Goal: Task Accomplishment & Management: Use online tool/utility

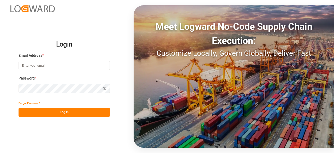
click at [37, 66] on input at bounding box center [64, 65] width 91 height 9
click at [0, 152] on com-1password-button at bounding box center [0, 153] width 0 height 0
type input "[EMAIL_ADDRESS][PERSON_NAME][DOMAIN_NAME]"
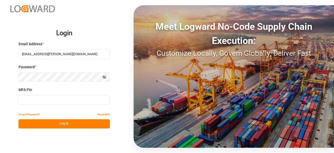
type input "295026"
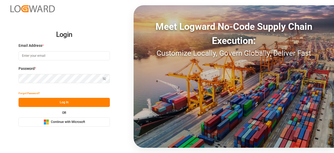
click at [30, 50] on div "Email Address *" at bounding box center [64, 54] width 91 height 23
click at [31, 55] on input at bounding box center [64, 55] width 91 height 9
type input "[EMAIL_ADDRESS][PERSON_NAME][DOMAIN_NAME]"
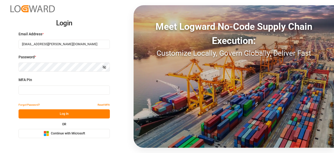
click at [91, 96] on div "MFA Pin" at bounding box center [64, 88] width 91 height 23
type input "271765"
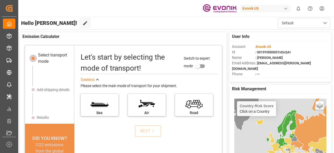
click at [258, 6] on div "Evonik US" at bounding box center [265, 9] width 50 height 8
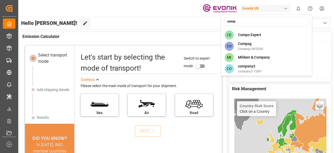
type input "compo"
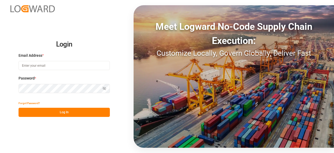
click at [34, 66] on input at bounding box center [64, 65] width 91 height 9
type input "[EMAIL_ADDRESS][PERSON_NAME][DOMAIN_NAME]"
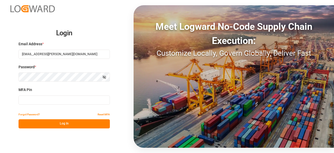
type input "589375"
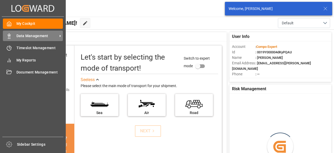
click at [10, 38] on rect at bounding box center [9, 37] width 2 height 3
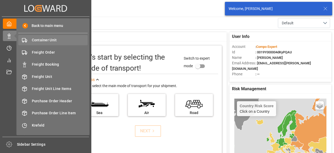
click at [36, 40] on span "Container Unit" at bounding box center [60, 39] width 56 height 5
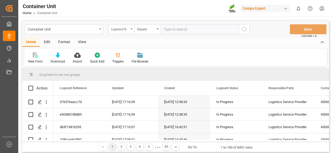
click at [123, 29] on div "Logward Reference" at bounding box center [120, 29] width 18 height 6
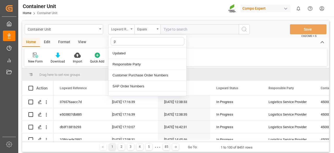
type input "p"
type input "cont"
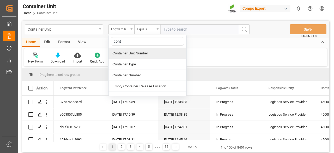
click at [127, 51] on div "Container Unit Number" at bounding box center [148, 53] width 78 height 11
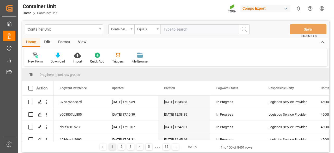
click at [171, 31] on input "text" at bounding box center [199, 29] width 78 height 10
type input "14051007"
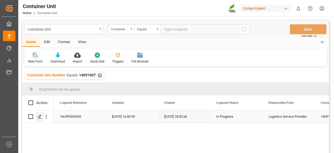
click at [39, 118] on line "Press SPACE to select this row." at bounding box center [39, 118] width 3 height 0
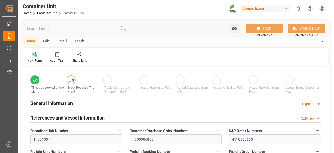
type input "HLCU"
type input "9330549"
type input "ESVLC"
type input "CLSAI"
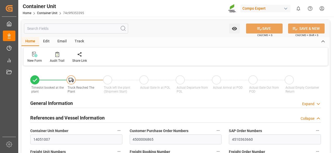
type input "7"
type input "0"
type input "8"
type input "0"
type input "160"
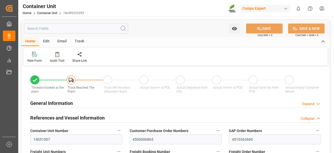
type input "24576"
type input "ESVLC"
type input "CLSAI"
type input "[DATE] 15:02"
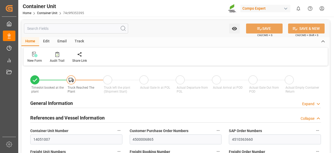
type input "[DATE]"
type input "[DATE] 13:00"
type input "[DATE] 14:00"
type input "[DATE] 23:00"
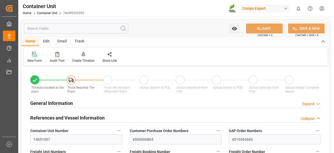
click at [62, 59] on div "Audit Trail" at bounding box center [57, 60] width 15 height 5
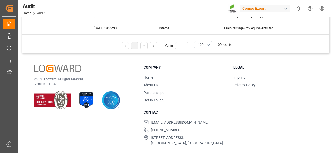
scroll to position [71, 0]
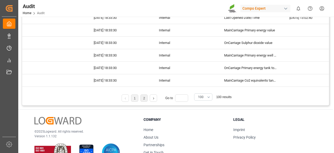
click at [146, 98] on li "2" at bounding box center [143, 97] width 7 height 7
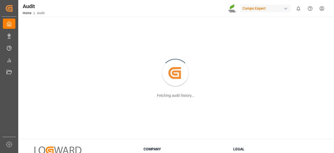
scroll to position [0, 0]
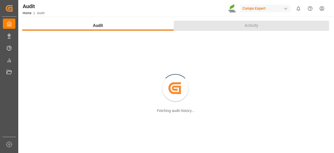
click at [250, 25] on span "Activity" at bounding box center [251, 25] width 18 height 6
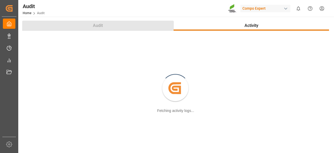
click at [117, 29] on button "Audit" at bounding box center [98, 26] width 152 height 10
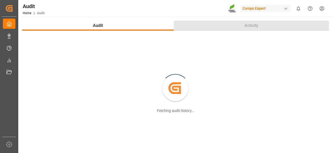
click at [236, 29] on button "Activity" at bounding box center [251, 26] width 155 height 10
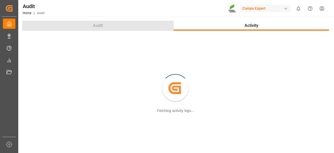
click at [86, 23] on button "Audit" at bounding box center [98, 26] width 152 height 10
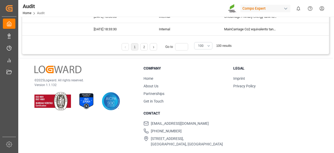
scroll to position [123, 0]
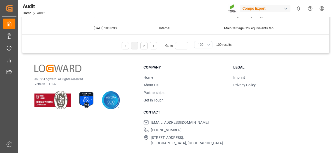
click at [205, 42] on button "100" at bounding box center [203, 44] width 18 height 7
click at [203, 102] on div "250" at bounding box center [203, 105] width 18 height 16
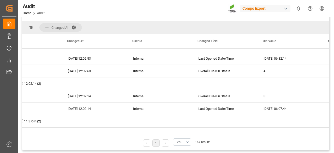
scroll to position [0, 21]
